Goal: Use online tool/utility: Utilize a website feature to perform a specific function

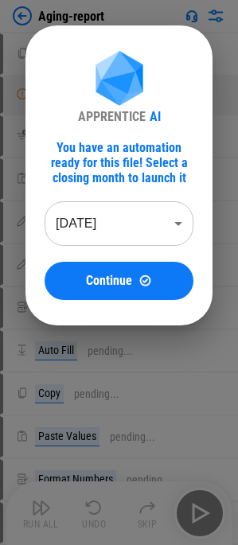
click at [119, 231] on body "Aging-report Copy pending... Manual Change Required pending... Remove filter pe…" at bounding box center [119, 272] width 238 height 545
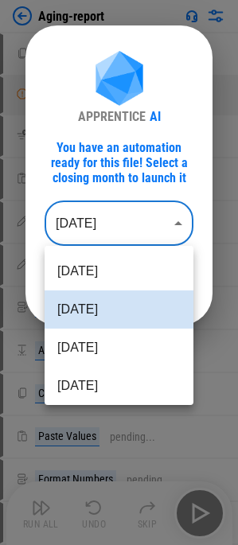
click at [114, 342] on li "Jul 2025" at bounding box center [119, 348] width 149 height 38
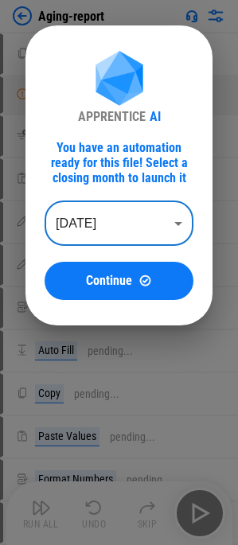
type input "********"
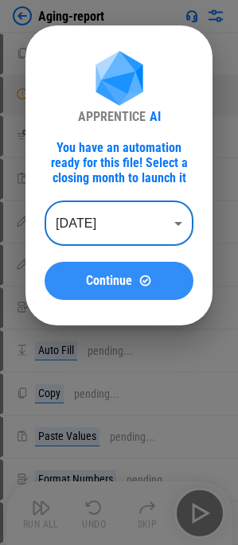
click at [114, 293] on button "Continue" at bounding box center [119, 281] width 149 height 38
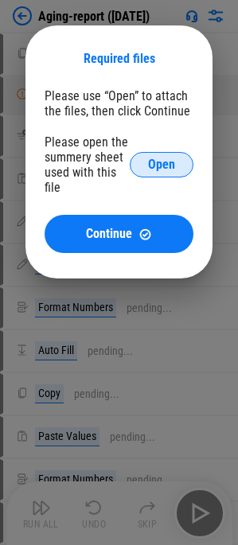
click at [148, 161] on span "Open" at bounding box center [161, 164] width 27 height 13
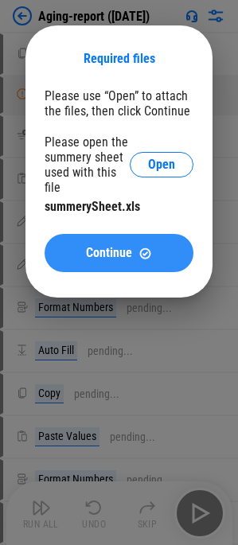
click at [114, 248] on span "Continue" at bounding box center [109, 253] width 46 height 13
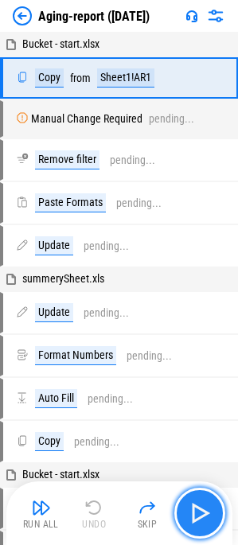
click at [195, 506] on img "button" at bounding box center [199, 513] width 25 height 25
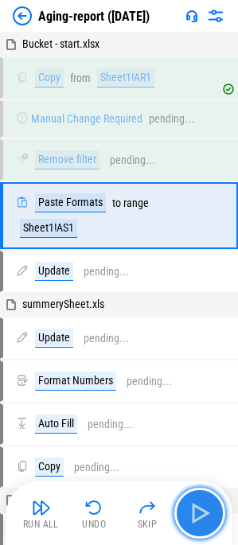
click at [195, 506] on img "button" at bounding box center [199, 513] width 25 height 25
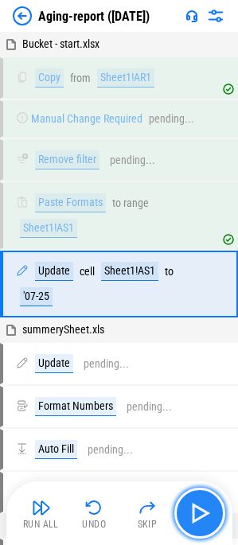
click at [195, 506] on img "button" at bounding box center [199, 513] width 25 height 25
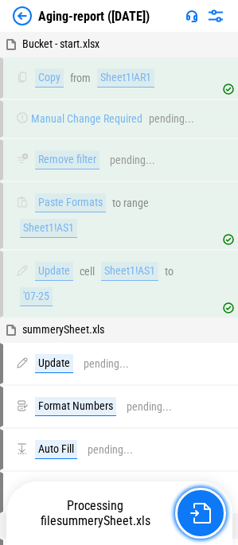
click at [195, 506] on img "button" at bounding box center [200, 513] width 21 height 21
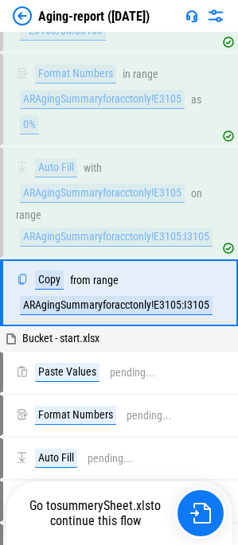
scroll to position [405, 0]
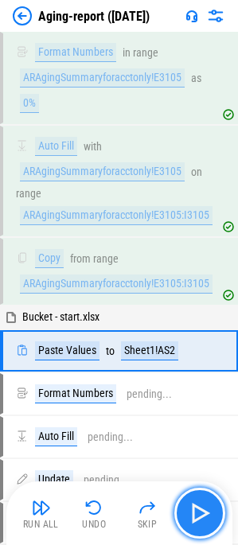
click at [194, 507] on img "button" at bounding box center [199, 513] width 25 height 25
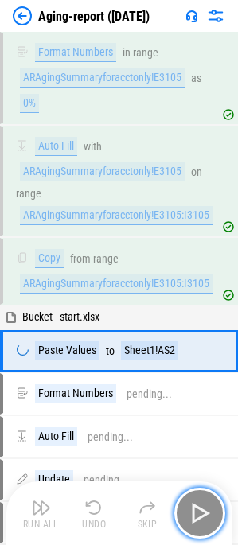
click at [194, 507] on img "button" at bounding box center [199, 513] width 25 height 25
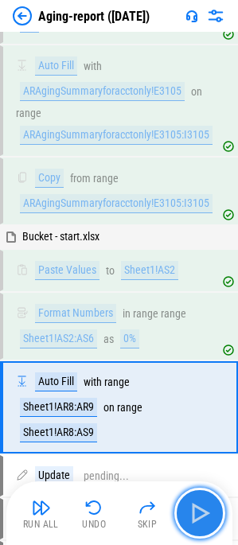
scroll to position [622, 0]
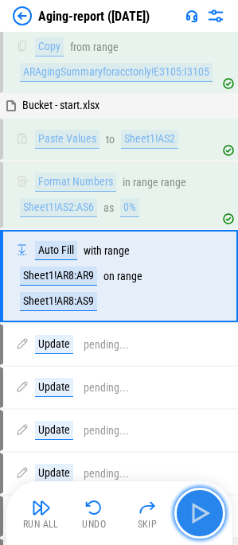
click at [194, 507] on img "button" at bounding box center [199, 513] width 25 height 25
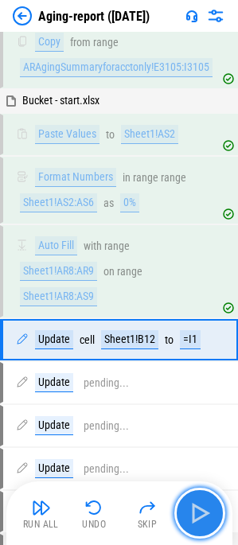
click at [194, 507] on img "button" at bounding box center [199, 513] width 25 height 25
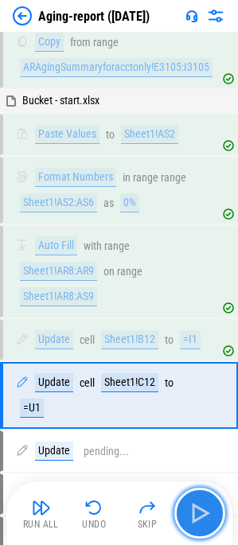
click at [194, 507] on img "button" at bounding box center [199, 513] width 25 height 25
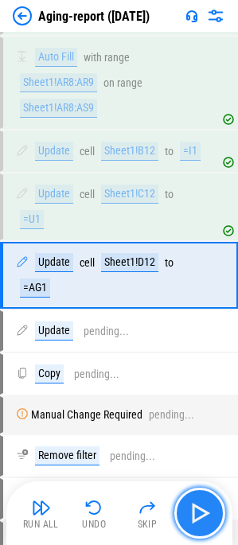
scroll to position [814, 0]
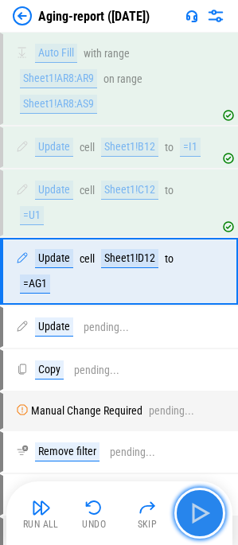
click at [194, 507] on img "button" at bounding box center [199, 513] width 25 height 25
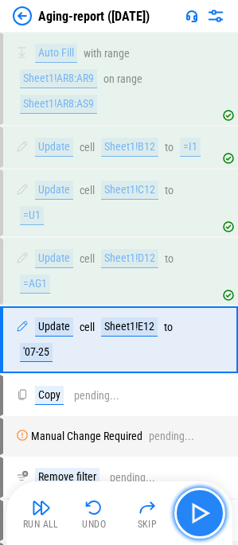
click at [194, 507] on img "button" at bounding box center [199, 513] width 25 height 25
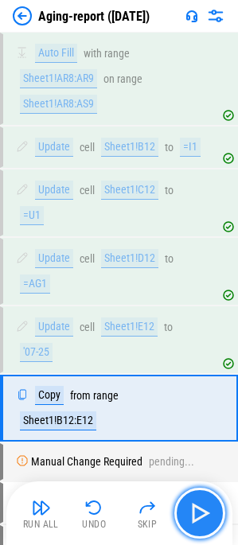
click at [194, 507] on img "button" at bounding box center [199, 513] width 25 height 25
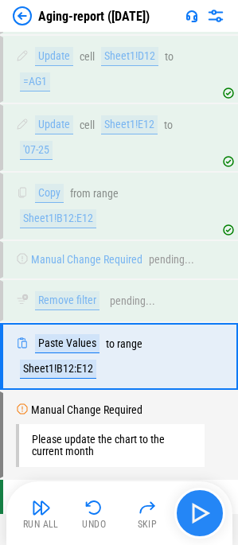
scroll to position [1041, 0]
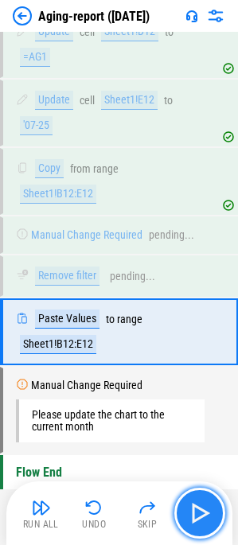
click at [194, 507] on img "button" at bounding box center [199, 513] width 25 height 25
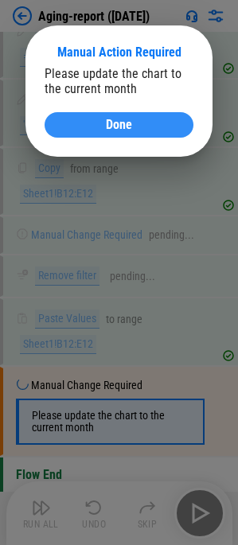
click at [133, 122] on div "Done" at bounding box center [119, 125] width 111 height 13
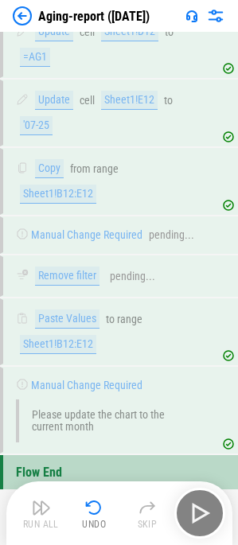
click at [98, 525] on div "Undo" at bounding box center [94, 525] width 24 height 10
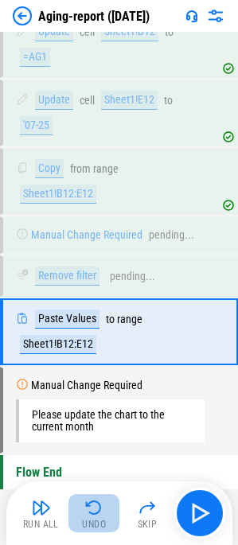
click at [95, 522] on div "Undo" at bounding box center [94, 525] width 24 height 10
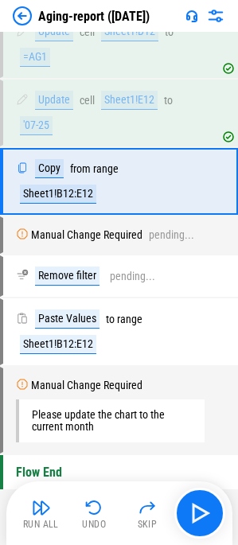
click at [95, 522] on div "Undo" at bounding box center [94, 525] width 24 height 10
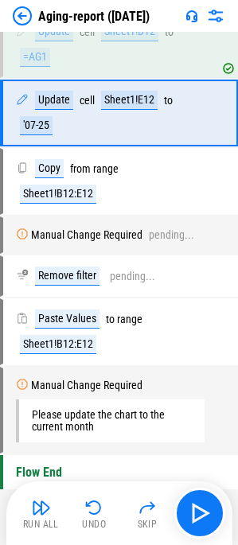
click at [95, 522] on div "Undo" at bounding box center [94, 525] width 24 height 10
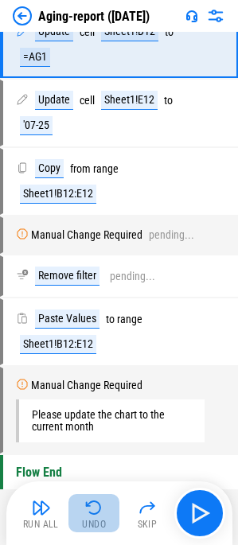
click at [95, 522] on div "Undo" at bounding box center [94, 525] width 24 height 10
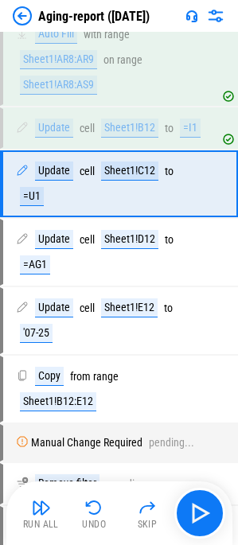
click at [95, 522] on div "Undo" at bounding box center [94, 525] width 24 height 10
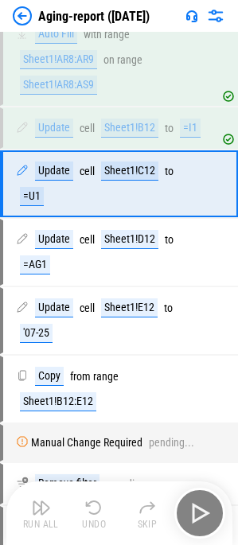
scroll to position [754, 0]
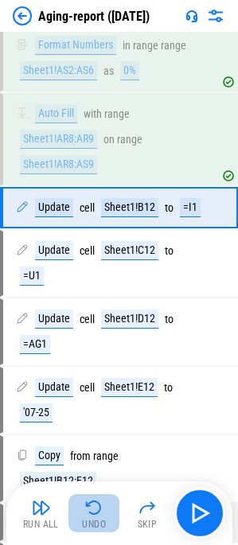
click at [95, 522] on div "Undo" at bounding box center [94, 525] width 24 height 10
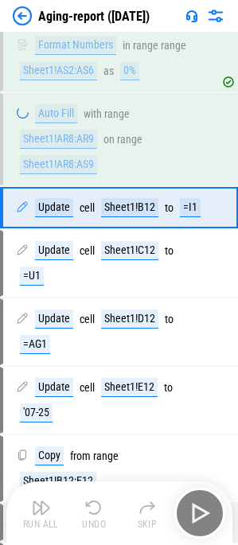
click at [95, 522] on div "Run All Undo Skip" at bounding box center [121, 513] width 210 height 51
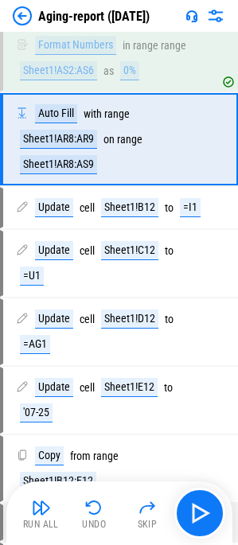
click at [95, 522] on div "Undo" at bounding box center [94, 525] width 24 height 10
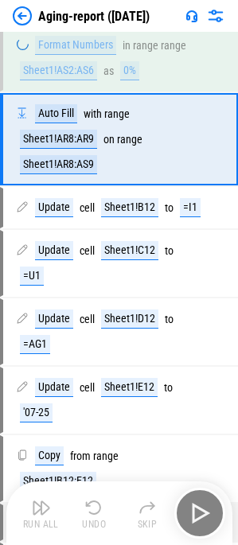
click at [95, 522] on div "Run All Undo Skip" at bounding box center [121, 513] width 210 height 51
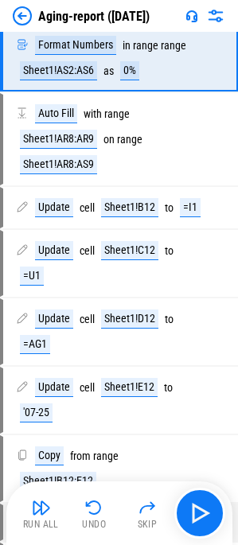
click at [95, 522] on div "Undo" at bounding box center [94, 525] width 24 height 10
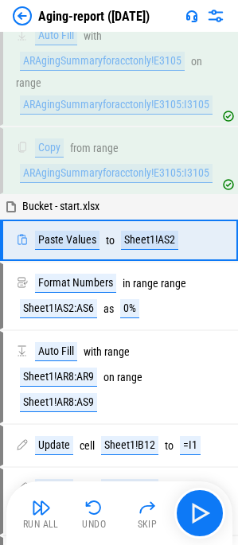
click at [95, 522] on div "Undo" at bounding box center [94, 525] width 24 height 10
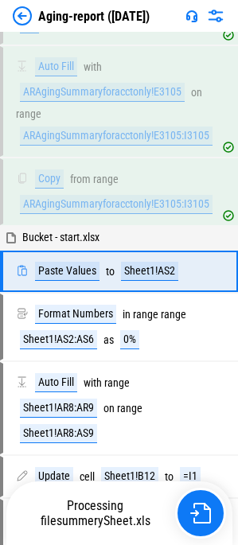
click at [95, 522] on span "summerySheet.xls" at bounding box center [104, 521] width 94 height 15
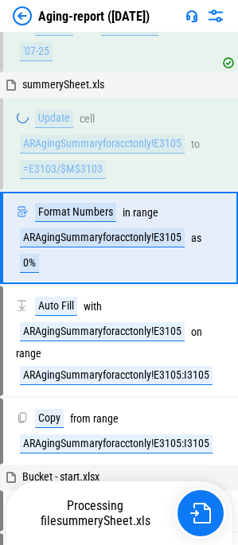
scroll to position [212, 0]
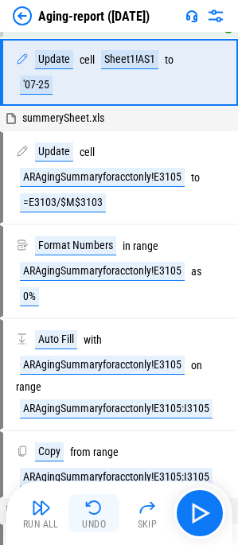
click at [88, 517] on button "Undo" at bounding box center [93, 513] width 51 height 38
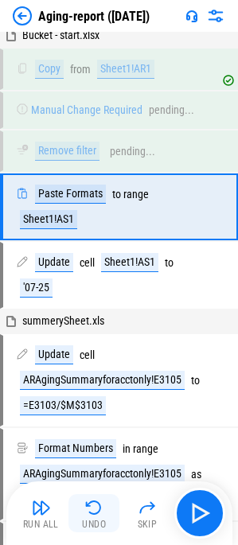
scroll to position [0, 0]
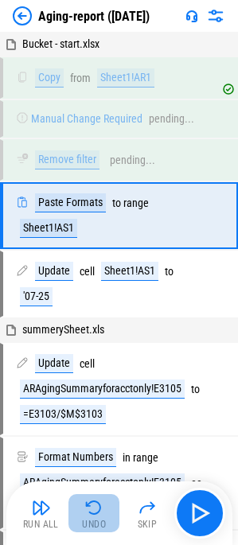
click at [88, 517] on button "Undo" at bounding box center [93, 513] width 51 height 38
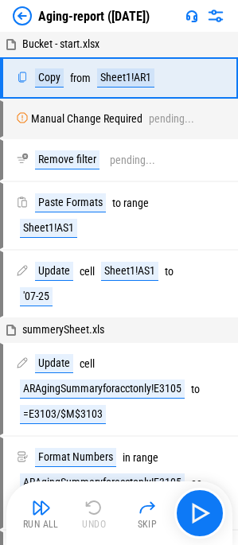
click at [88, 517] on div "Run All Undo Skip" at bounding box center [121, 513] width 210 height 51
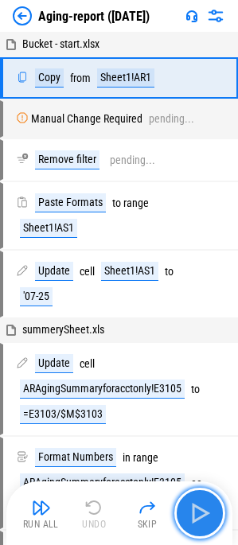
click at [197, 502] on img "button" at bounding box center [199, 513] width 25 height 25
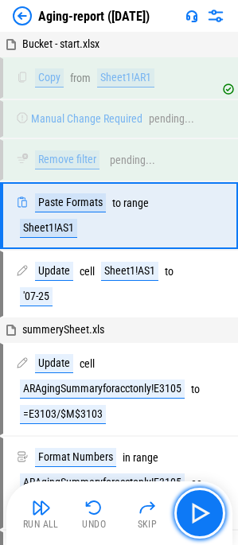
click at [201, 497] on button "button" at bounding box center [199, 513] width 51 height 51
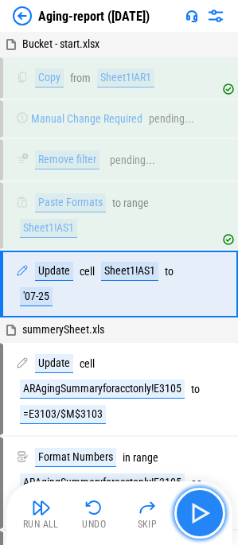
click at [200, 500] on button "button" at bounding box center [199, 513] width 51 height 51
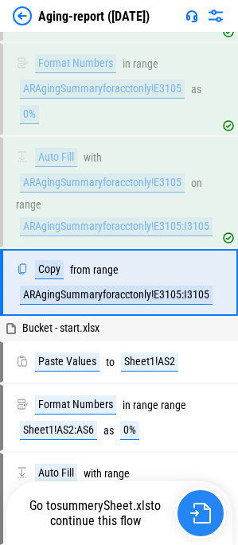
scroll to position [405, 0]
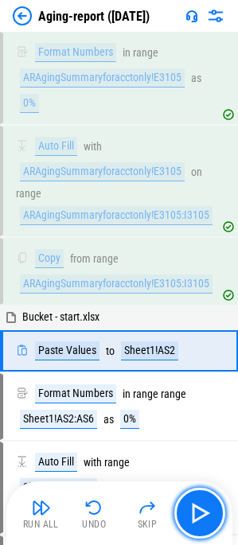
click at [219, 511] on button "button" at bounding box center [199, 513] width 51 height 51
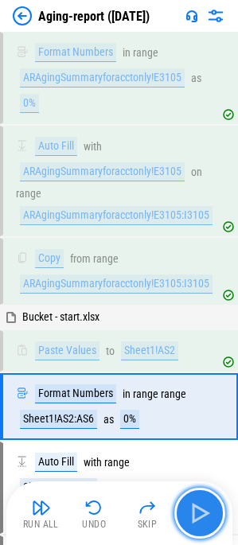
click at [193, 513] on img "button" at bounding box center [199, 513] width 25 height 25
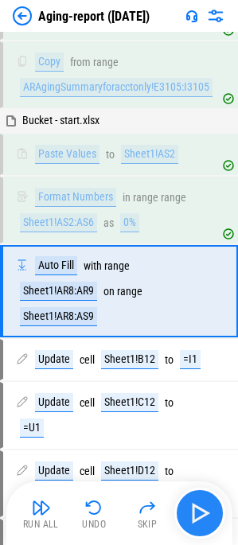
scroll to position [622, 0]
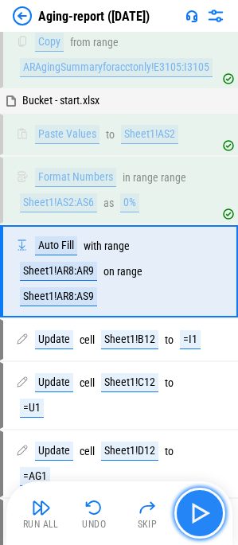
click at [193, 513] on img "button" at bounding box center [199, 513] width 25 height 25
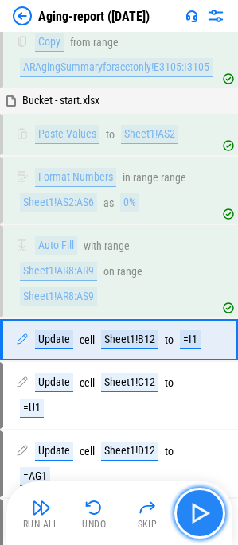
click at [193, 513] on img "button" at bounding box center [199, 513] width 25 height 25
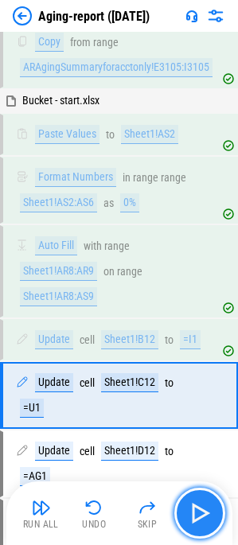
click at [193, 513] on img "button" at bounding box center [199, 513] width 25 height 25
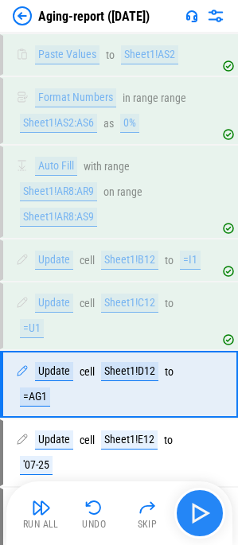
scroll to position [814, 0]
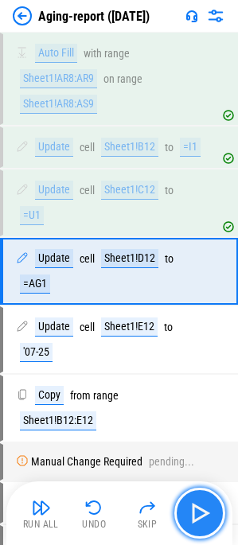
click at [193, 513] on img "button" at bounding box center [199, 513] width 25 height 25
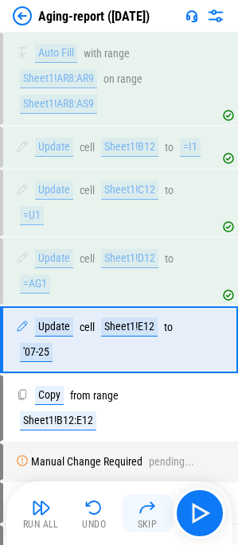
drag, startPoint x: 229, startPoint y: 523, endPoint x: 157, endPoint y: 513, distance: 73.2
click at [229, 523] on div "Run All Undo Skip" at bounding box center [119, 514] width 226 height 64
click at [157, 513] on button "Skip" at bounding box center [147, 513] width 51 height 38
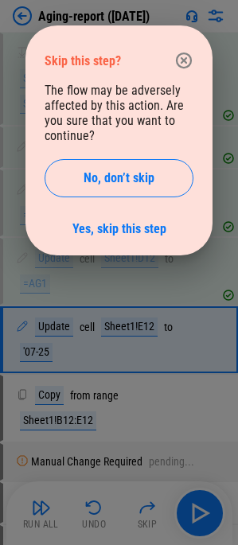
click at [179, 61] on icon "button" at bounding box center [183, 60] width 19 height 19
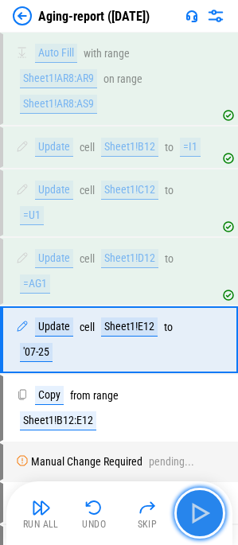
click at [208, 507] on img "button" at bounding box center [199, 513] width 25 height 25
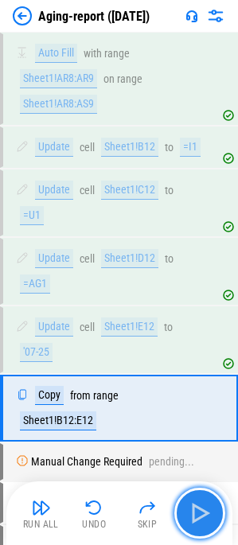
click at [203, 517] on img "button" at bounding box center [199, 513] width 25 height 25
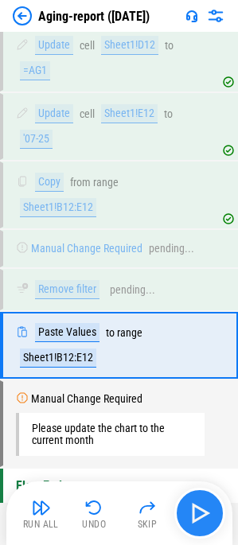
scroll to position [1041, 0]
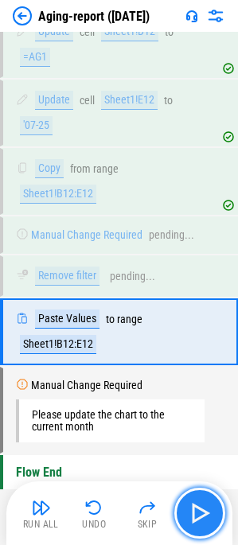
click at [203, 517] on img "button" at bounding box center [199, 513] width 25 height 25
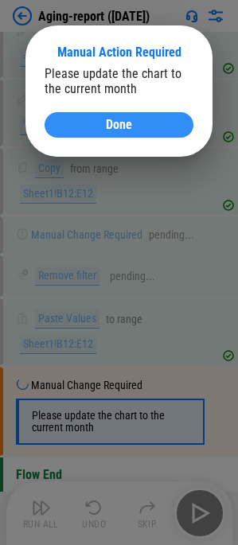
click at [111, 130] on span "Done" at bounding box center [119, 125] width 26 height 13
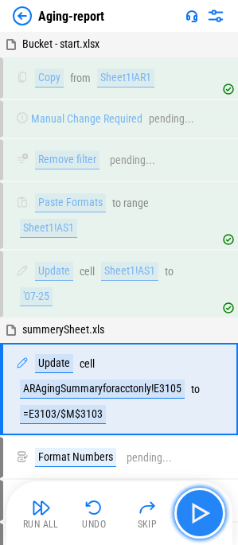
click at [195, 506] on img "button" at bounding box center [199, 513] width 25 height 25
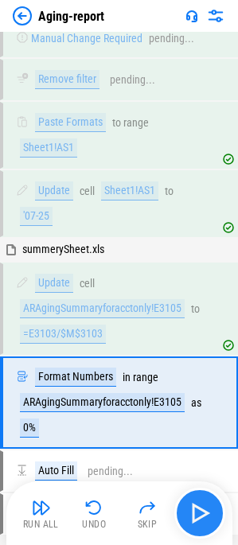
scroll to position [212, 0]
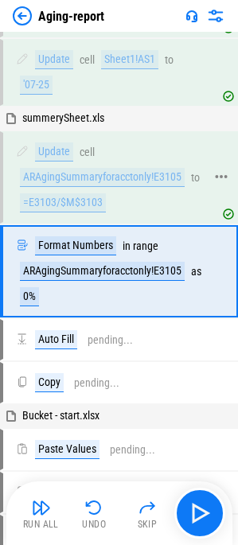
click at [58, 198] on div "=E3103/$M$3103" at bounding box center [63, 202] width 86 height 19
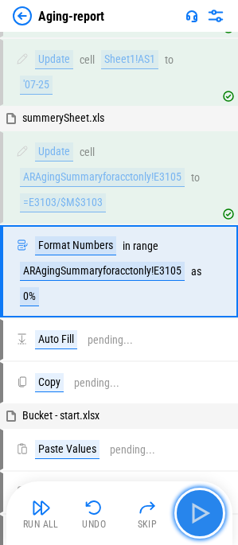
click at [195, 509] on img "button" at bounding box center [199, 513] width 25 height 25
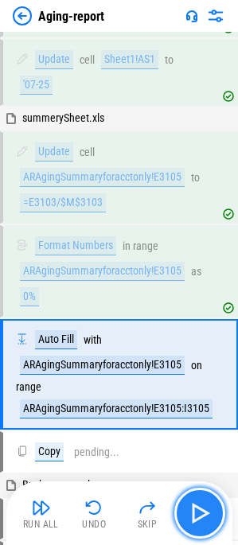
click at [195, 509] on img "button" at bounding box center [199, 513] width 25 height 25
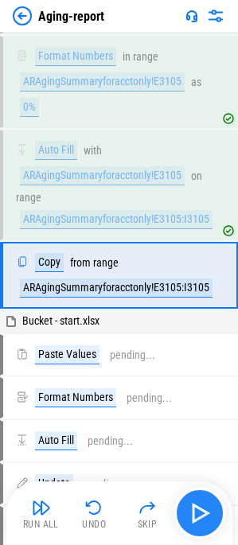
scroll to position [405, 0]
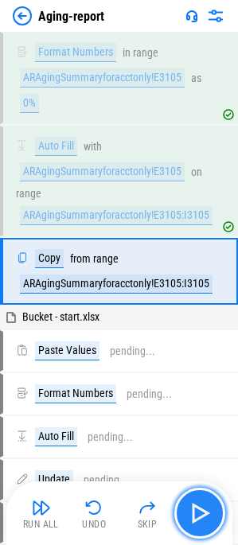
click at [195, 509] on img "button" at bounding box center [199, 513] width 25 height 25
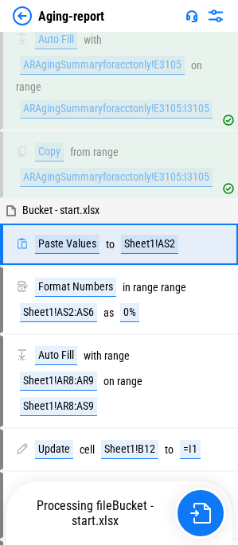
scroll to position [485, 0]
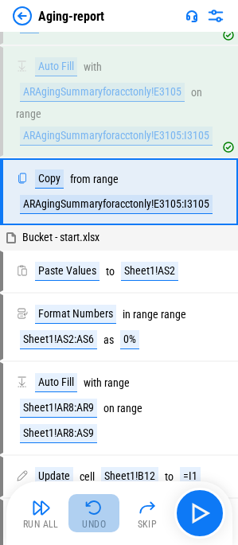
click at [104, 521] on div "Undo" at bounding box center [94, 525] width 24 height 10
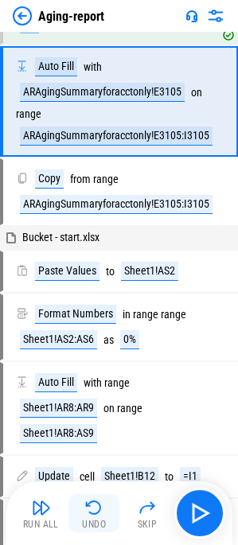
click at [98, 518] on button "Undo" at bounding box center [93, 513] width 51 height 38
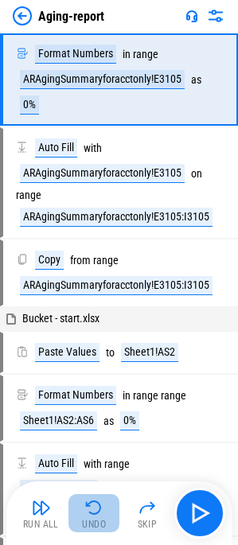
click at [98, 518] on button "Undo" at bounding box center [93, 513] width 51 height 38
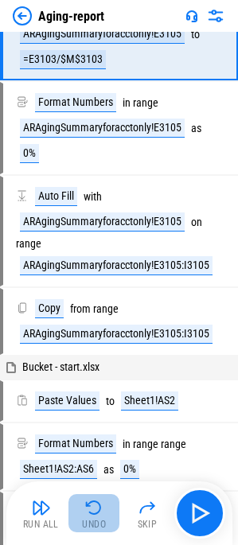
click at [98, 518] on button "Undo" at bounding box center [93, 513] width 51 height 38
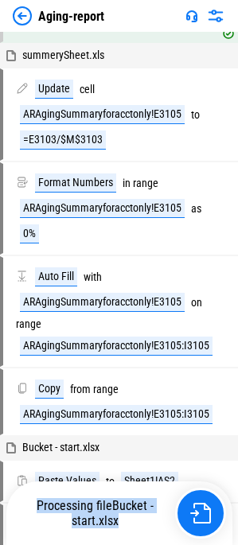
click at [98, 518] on span "Bucket - start.xlsx" at bounding box center [113, 513] width 82 height 30
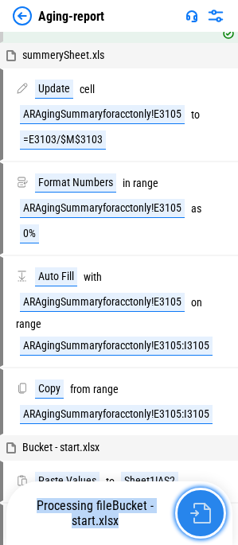
click at [181, 503] on button "button" at bounding box center [200, 513] width 51 height 51
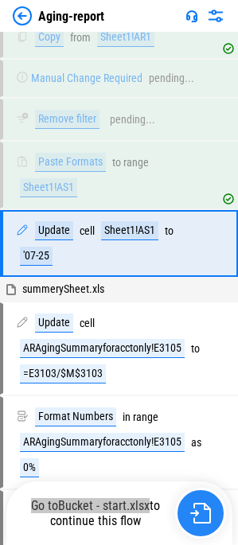
scroll to position [13, 0]
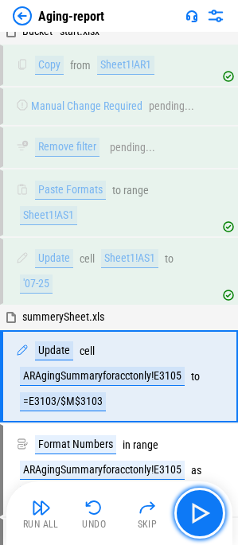
click at [212, 510] on img "button" at bounding box center [199, 513] width 25 height 25
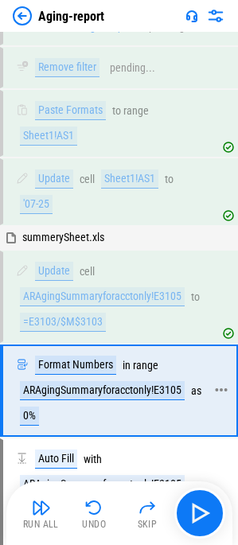
scroll to position [212, 0]
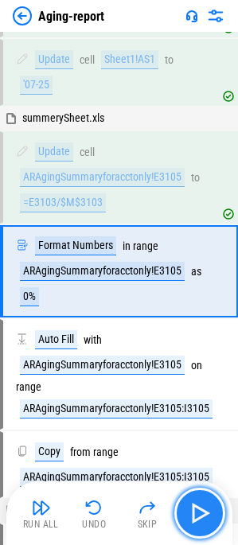
click at [197, 506] on img "button" at bounding box center [199, 513] width 25 height 25
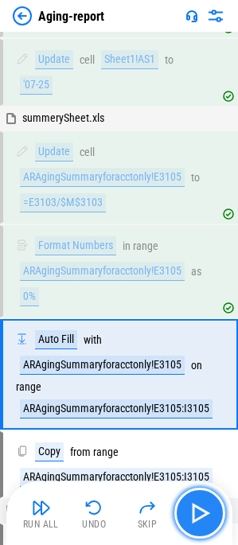
click at [204, 506] on img "button" at bounding box center [199, 513] width 25 height 25
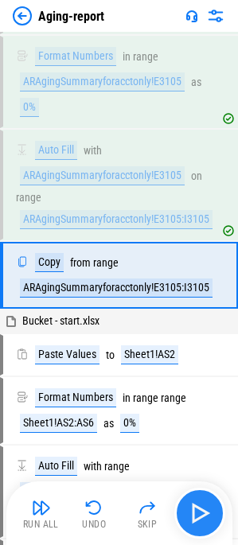
scroll to position [405, 0]
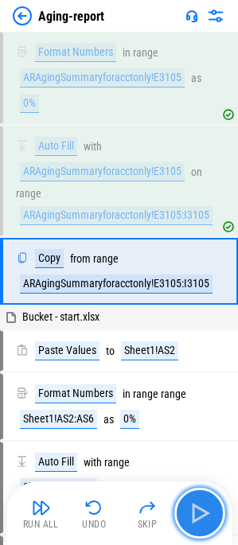
click at [204, 506] on img "button" at bounding box center [199, 513] width 25 height 25
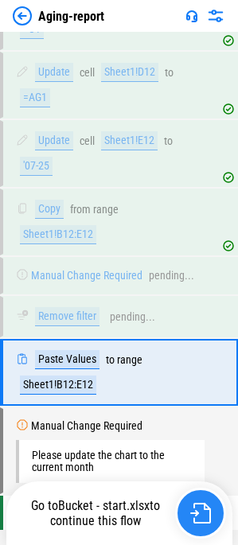
scroll to position [1041, 0]
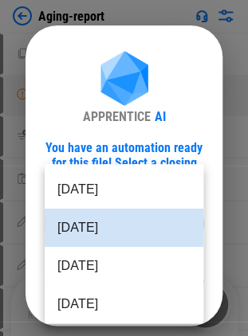
click at [91, 217] on body "Aging-report Copy pending... Manual Change Required pending... Remove filter pe…" at bounding box center [124, 168] width 248 height 336
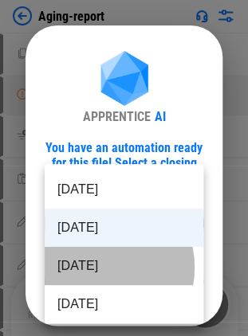
click at [93, 268] on li "[DATE]" at bounding box center [124, 266] width 158 height 38
type input "********"
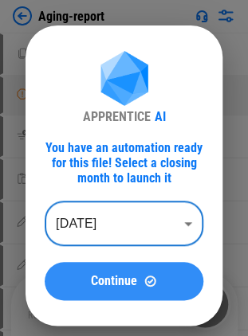
click at [100, 275] on span "Continue" at bounding box center [114, 281] width 46 height 13
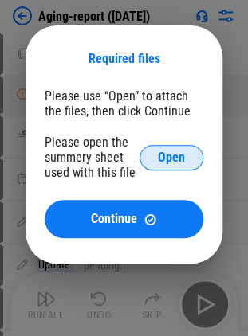
click at [170, 147] on button "Open" at bounding box center [171, 157] width 64 height 25
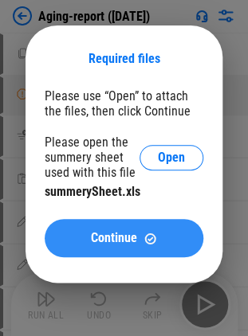
click at [96, 248] on button "Continue" at bounding box center [124, 238] width 158 height 38
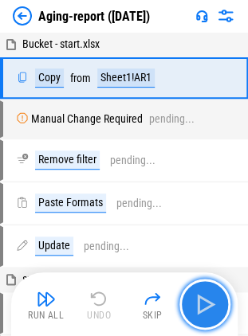
click at [210, 304] on img "button" at bounding box center [204, 303] width 25 height 25
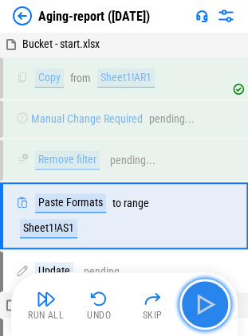
click at [210, 304] on img "button" at bounding box center [204, 303] width 25 height 25
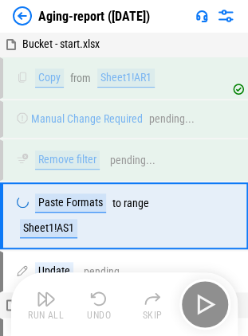
click at [210, 304] on div "Run All Undo Skip" at bounding box center [126, 304] width 210 height 51
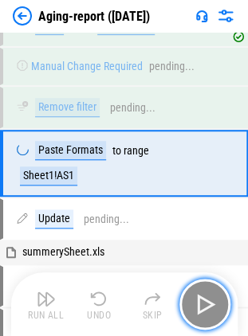
click at [210, 304] on img "button" at bounding box center [204, 303] width 25 height 25
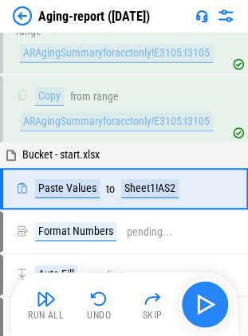
scroll to position [584, 0]
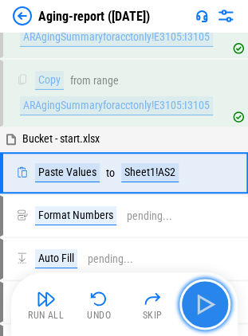
click at [210, 304] on img "button" at bounding box center [204, 303] width 25 height 25
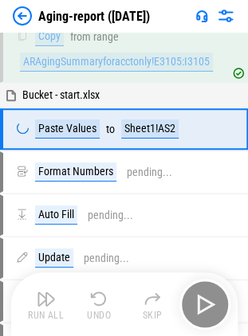
click at [210, 304] on div "Run All Undo Skip" at bounding box center [126, 304] width 210 height 51
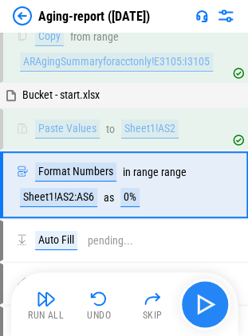
scroll to position [639, 0]
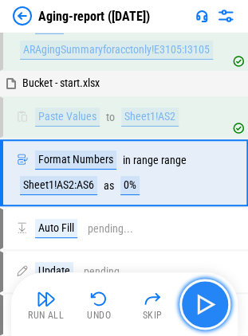
click at [210, 304] on img "button" at bounding box center [204, 303] width 25 height 25
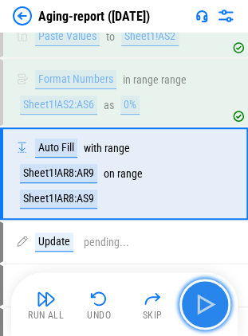
click at [210, 304] on img "button" at bounding box center [204, 303] width 25 height 25
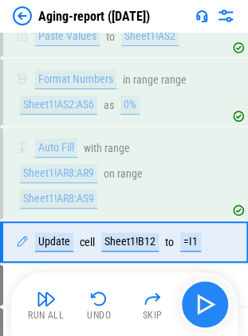
scroll to position [787, 0]
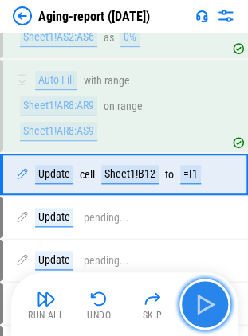
click at [210, 304] on img "button" at bounding box center [204, 303] width 25 height 25
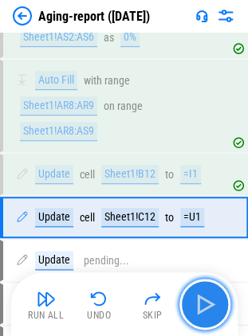
click at [210, 304] on img "button" at bounding box center [204, 303] width 25 height 25
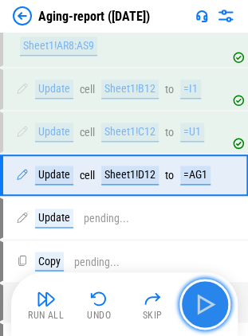
click at [210, 304] on img "button" at bounding box center [204, 303] width 25 height 25
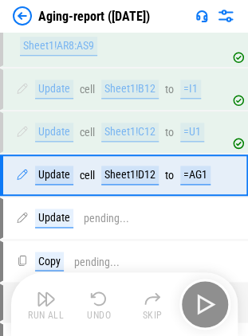
click at [210, 304] on div "Run All Undo Skip" at bounding box center [126, 304] width 210 height 51
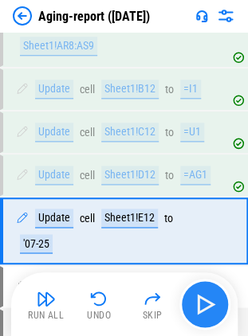
scroll to position [928, 0]
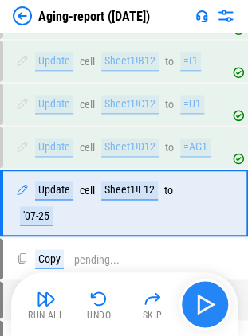
click at [210, 304] on div "Run All Undo Skip" at bounding box center [126, 304] width 210 height 51
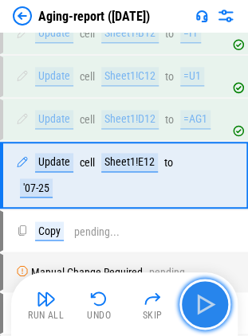
click at [210, 304] on img "button" at bounding box center [204, 303] width 25 height 25
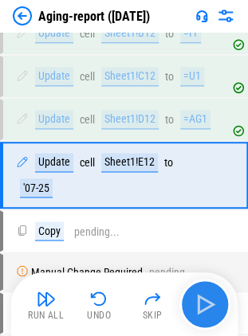
click at [210, 304] on div "Run All Undo Skip" at bounding box center [126, 304] width 210 height 51
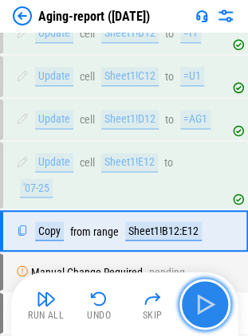
click at [210, 304] on img "button" at bounding box center [204, 303] width 25 height 25
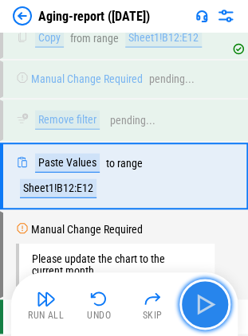
click at [210, 304] on img "button" at bounding box center [204, 303] width 25 height 25
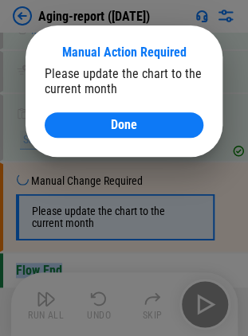
scroll to position [1193, 0]
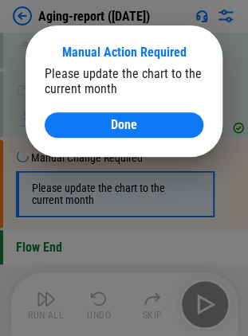
click at [210, 304] on div at bounding box center [124, 168] width 248 height 336
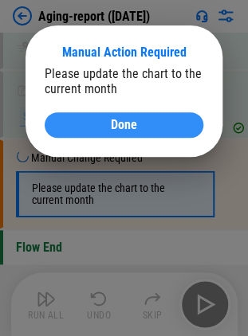
click at [95, 113] on button "Done" at bounding box center [124, 124] width 158 height 25
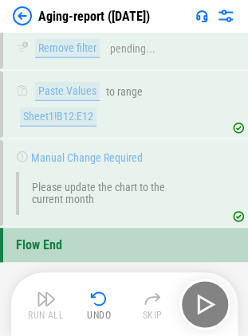
scroll to position [1190, 0]
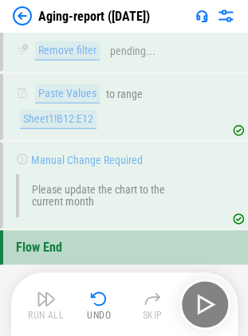
click at [16, 14] on img at bounding box center [22, 15] width 19 height 19
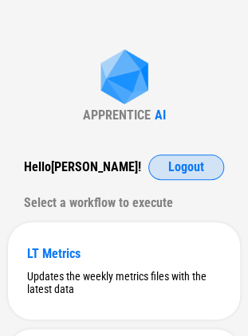
click at [164, 166] on button "Logout" at bounding box center [186, 166] width 76 height 25
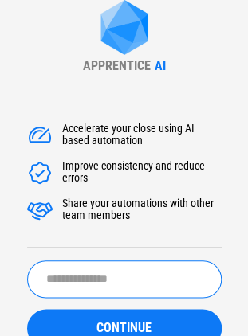
click at [95, 266] on input "text" at bounding box center [124, 278] width 194 height 37
type input "******"
click at [27, 309] on button "CONTINUE" at bounding box center [124, 328] width 194 height 38
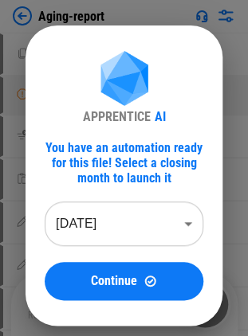
click at [103, 232] on body "Aging-report Copy pending... Manual Change Required pending... Remove filter pe…" at bounding box center [124, 168] width 248 height 336
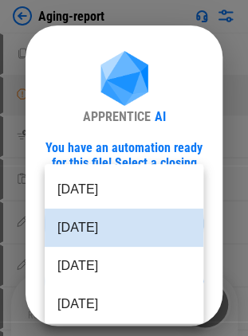
click at [108, 258] on li "Jul 2025" at bounding box center [124, 266] width 158 height 38
type input "********"
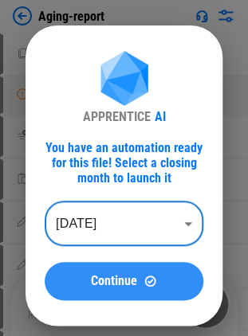
click at [175, 287] on div "Continue" at bounding box center [124, 281] width 120 height 14
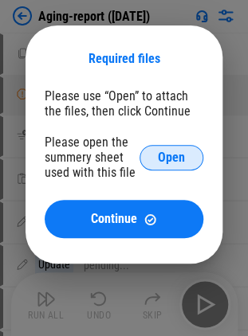
click at [160, 158] on span "Open" at bounding box center [171, 157] width 27 height 13
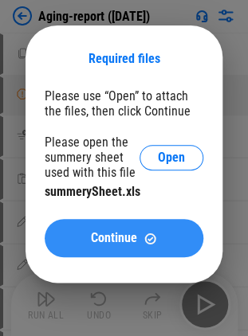
click at [107, 239] on span "Continue" at bounding box center [114, 238] width 46 height 13
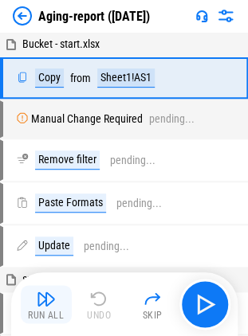
click at [51, 308] on button "Run All" at bounding box center [46, 304] width 51 height 38
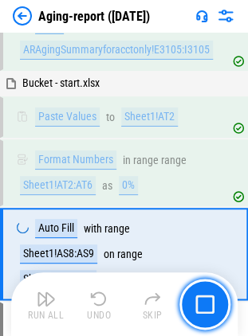
scroll to position [720, 0]
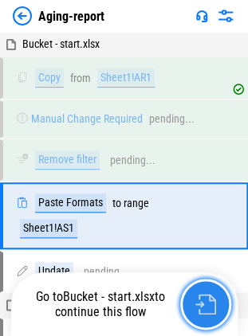
click at [210, 304] on img "button" at bounding box center [205, 304] width 21 height 21
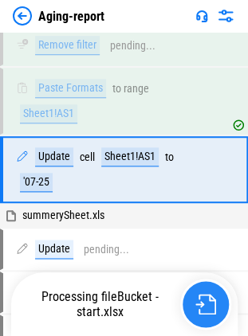
scroll to position [115, 0]
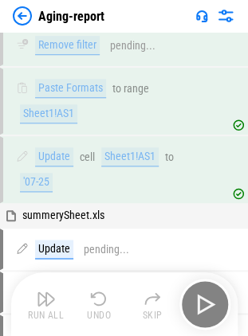
click at [210, 304] on div "Run All Undo Skip" at bounding box center [126, 304] width 210 height 51
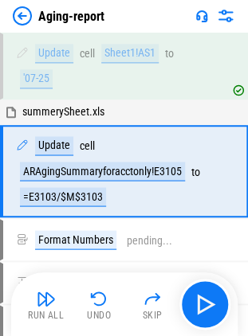
scroll to position [220, 0]
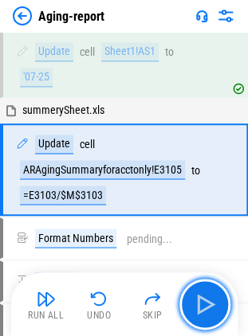
click at [210, 304] on img "button" at bounding box center [204, 303] width 25 height 25
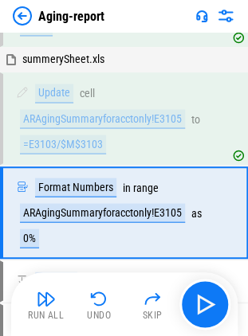
scroll to position [312, 0]
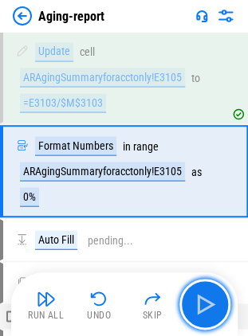
click at [210, 304] on img "button" at bounding box center [204, 303] width 25 height 25
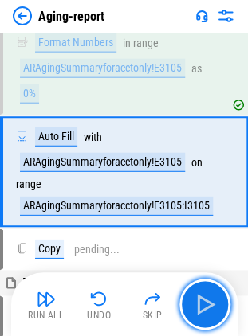
click at [210, 304] on img "button" at bounding box center [204, 303] width 25 height 25
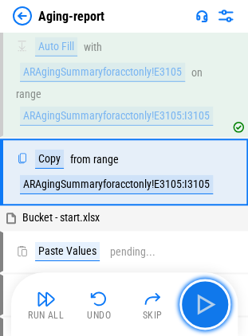
click at [210, 304] on img "button" at bounding box center [204, 303] width 25 height 25
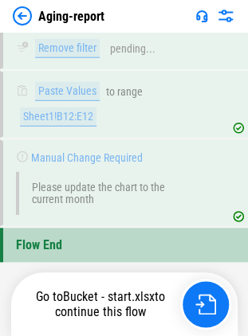
scroll to position [1190, 0]
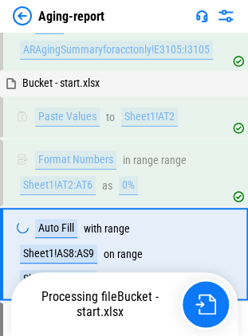
scroll to position [720, 0]
